Goal: Task Accomplishment & Management: Use online tool/utility

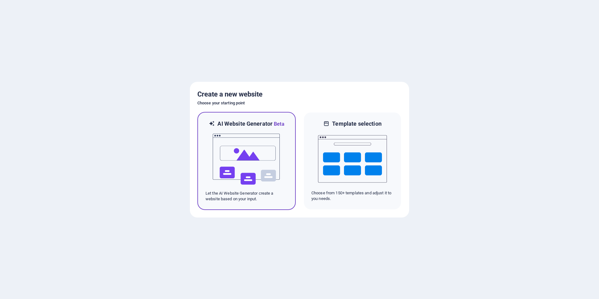
click at [234, 190] on img at bounding box center [246, 159] width 69 height 63
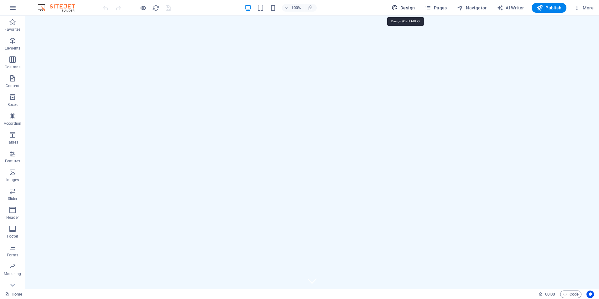
click at [409, 7] on span "Design" at bounding box center [402, 8] width 23 height 6
select select "px"
select select "200"
select select "px"
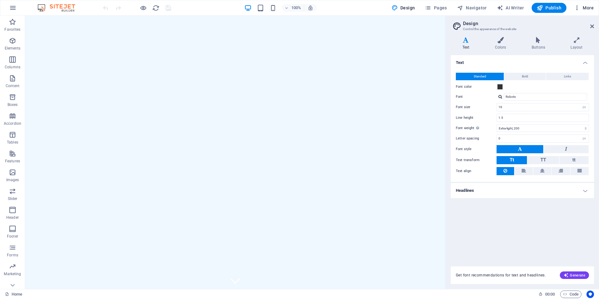
click at [577, 8] on icon "button" at bounding box center [577, 8] width 6 height 6
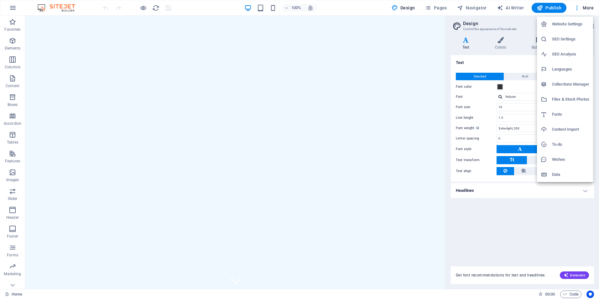
click at [16, 7] on div at bounding box center [299, 149] width 599 height 299
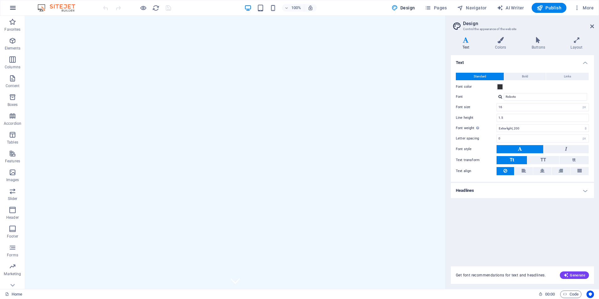
click at [13, 9] on icon "button" at bounding box center [13, 8] width 8 height 8
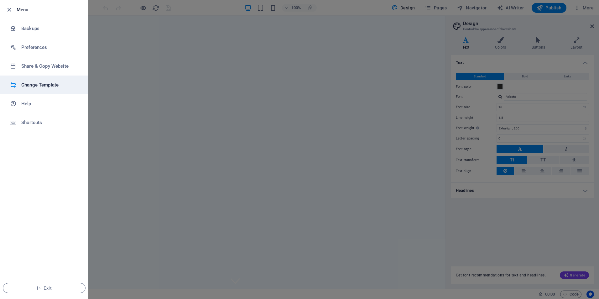
click at [48, 84] on h6 "Change Template" at bounding box center [50, 85] width 58 height 8
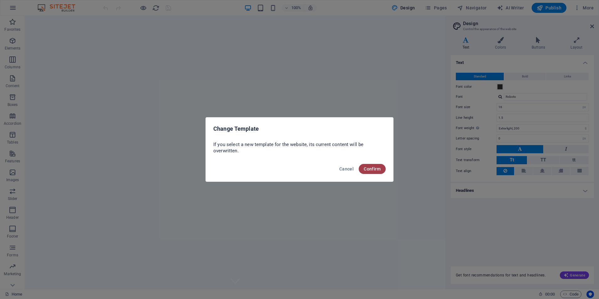
click at [378, 169] on span "Confirm" at bounding box center [372, 168] width 17 height 5
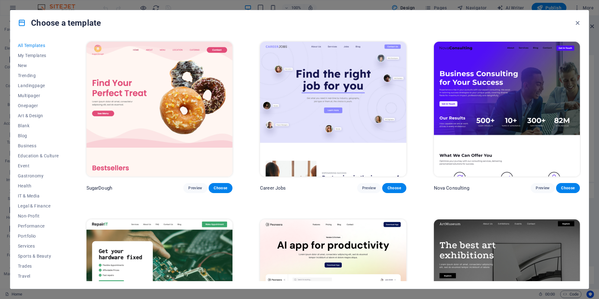
drag, startPoint x: 66, startPoint y: 113, endPoint x: 71, endPoint y: 142, distance: 29.5
click at [68, 147] on div "All Templates My Templates New Trending Landingpage Multipager Onepager Art & D…" at bounding box center [299, 161] width 578 height 253
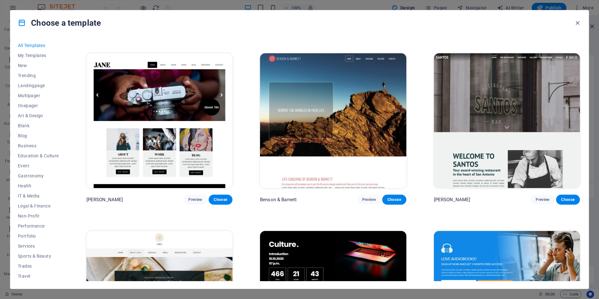
scroll to position [7973, 0]
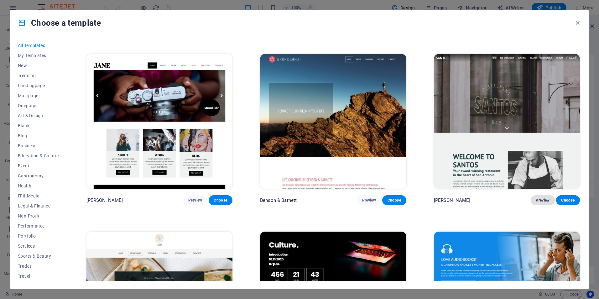
click at [545, 198] on span "Preview" at bounding box center [542, 200] width 14 height 5
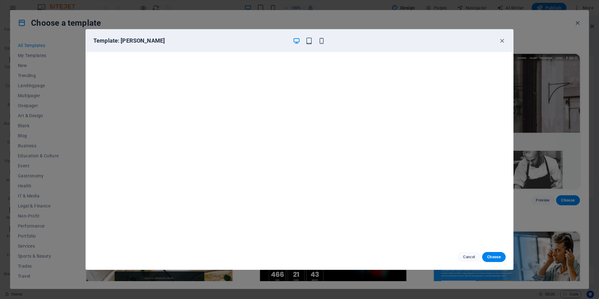
click at [506, 39] on div "Template: Santos" at bounding box center [299, 40] width 427 height 23
click at [500, 40] on icon "button" at bounding box center [501, 40] width 7 height 7
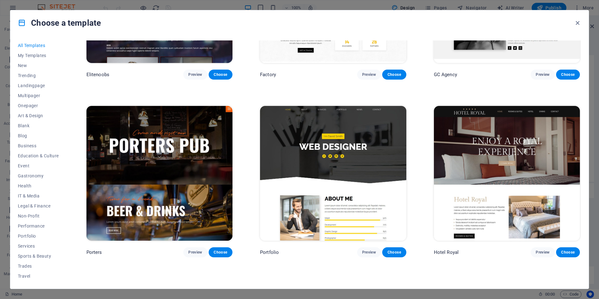
scroll to position [6470, 0]
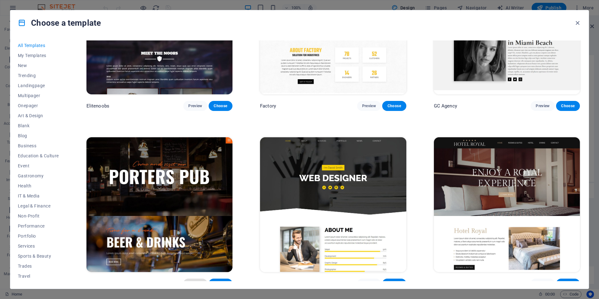
click at [193, 281] on span "Preview" at bounding box center [195, 283] width 14 height 5
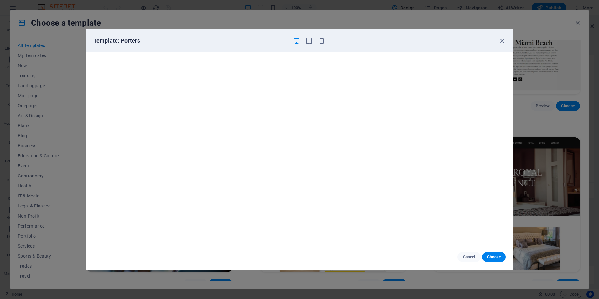
scroll to position [0, 0]
click at [502, 39] on icon "button" at bounding box center [501, 40] width 7 height 7
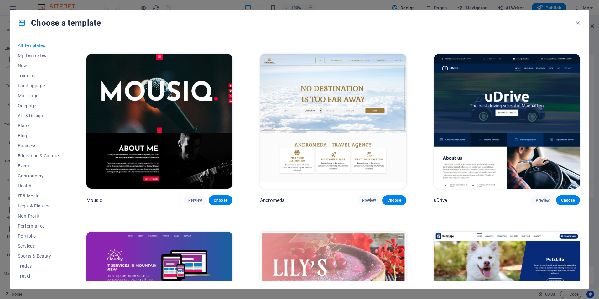
scroll to position [5813, 0]
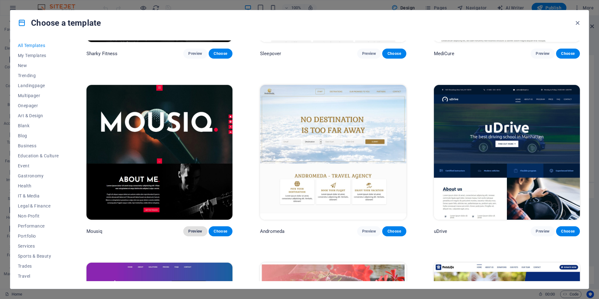
click at [193, 226] on button "Preview" at bounding box center [195, 231] width 24 height 10
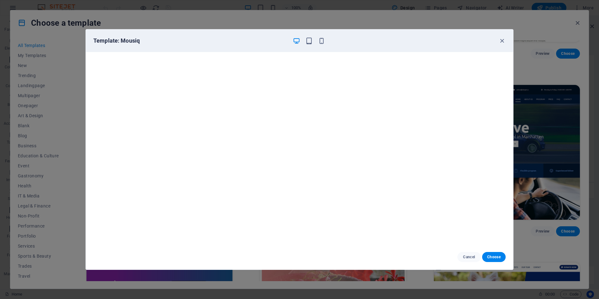
scroll to position [2, 0]
click at [500, 40] on icon "button" at bounding box center [501, 40] width 7 height 7
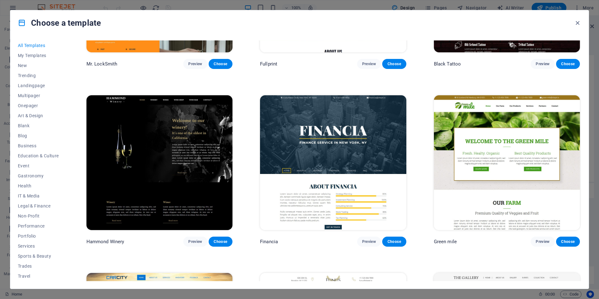
scroll to position [5061, 0]
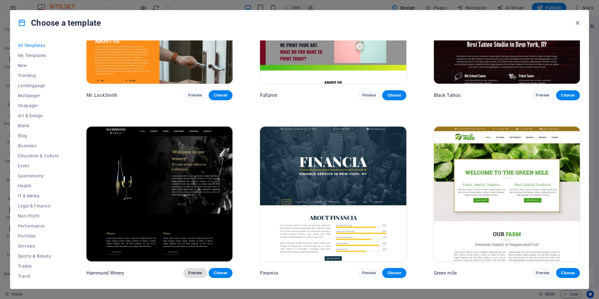
click at [191, 270] on span "Preview" at bounding box center [195, 272] width 14 height 5
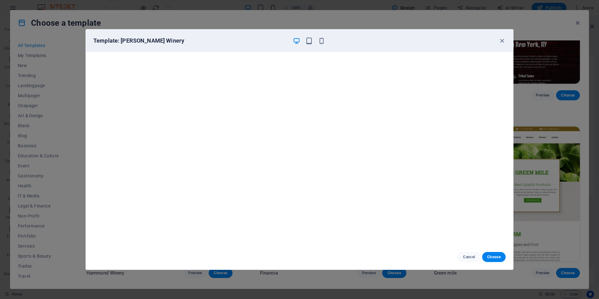
scroll to position [2, 0]
click at [498, 40] on icon "button" at bounding box center [501, 40] width 7 height 7
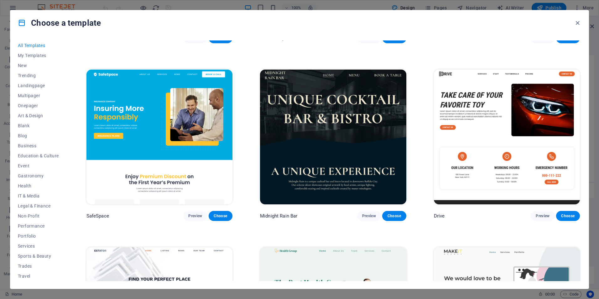
scroll to position [1586, 0]
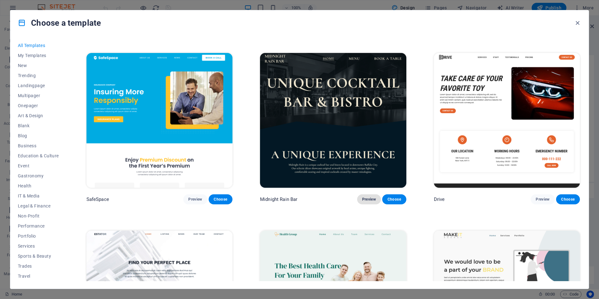
click at [363, 197] on span "Preview" at bounding box center [369, 199] width 14 height 5
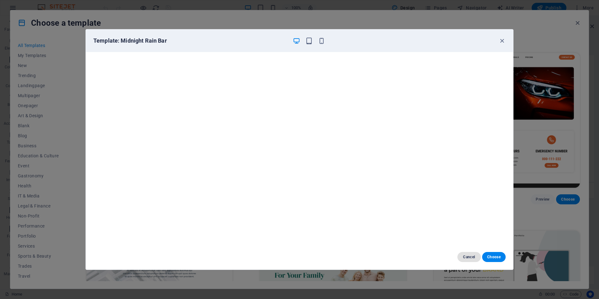
click at [468, 257] on span "Cancel" at bounding box center [468, 256] width 13 height 5
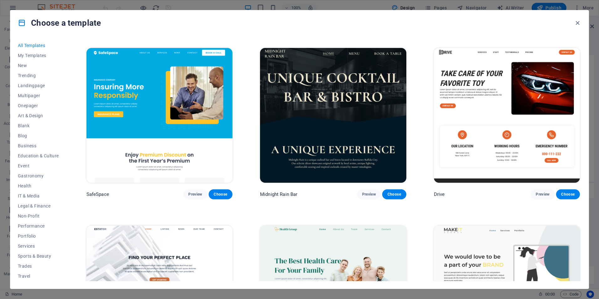
scroll to position [1597, 0]
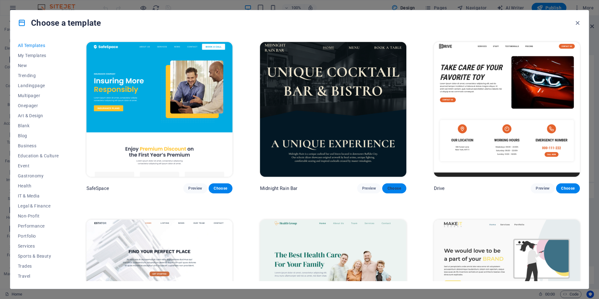
click at [396, 186] on span "Choose" at bounding box center [394, 188] width 14 height 5
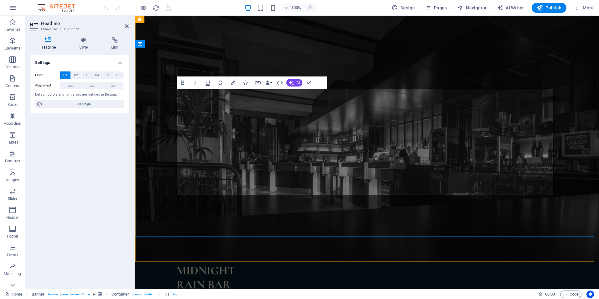
drag, startPoint x: 183, startPoint y: 111, endPoint x: 547, endPoint y: 122, distance: 363.7
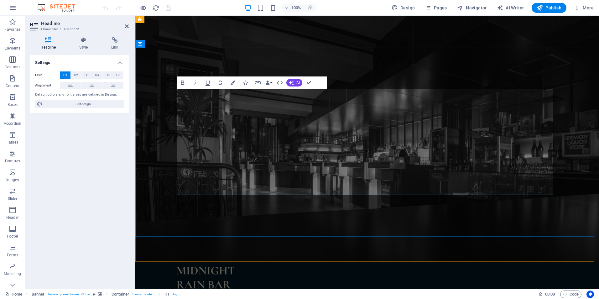
drag, startPoint x: 230, startPoint y: 167, endPoint x: 495, endPoint y: 163, distance: 264.3
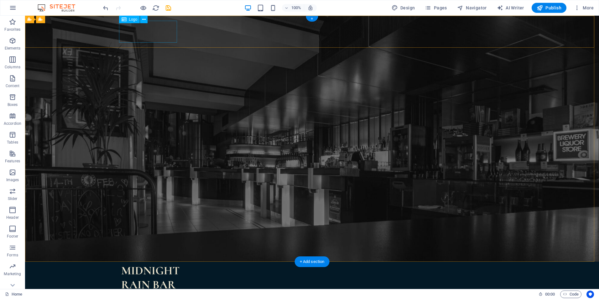
click at [134, 266] on div at bounding box center [311, 277] width 381 height 22
click at [142, 19] on icon at bounding box center [143, 19] width 3 height 7
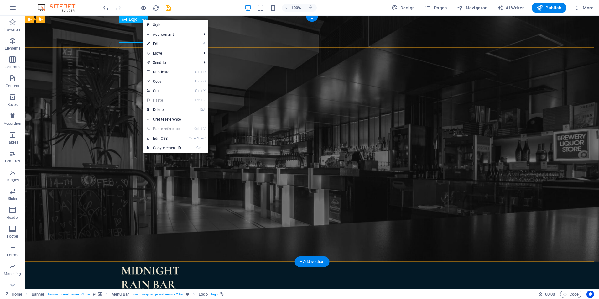
click at [130, 266] on div at bounding box center [311, 277] width 381 height 22
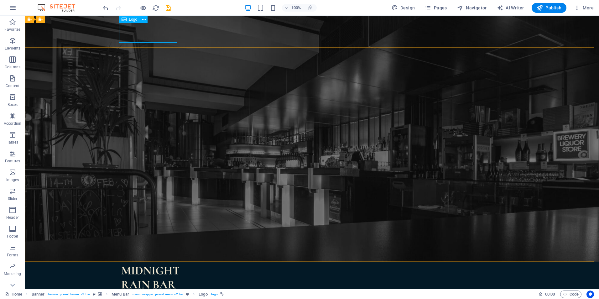
click at [130, 20] on span "Logo" at bounding box center [133, 20] width 8 height 4
select select "px"
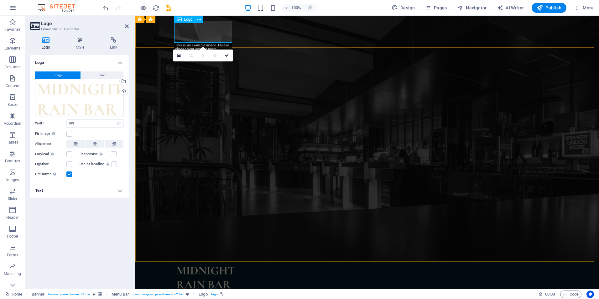
click at [214, 266] on div at bounding box center [366, 277] width 381 height 22
